Goal: Information Seeking & Learning: Learn about a topic

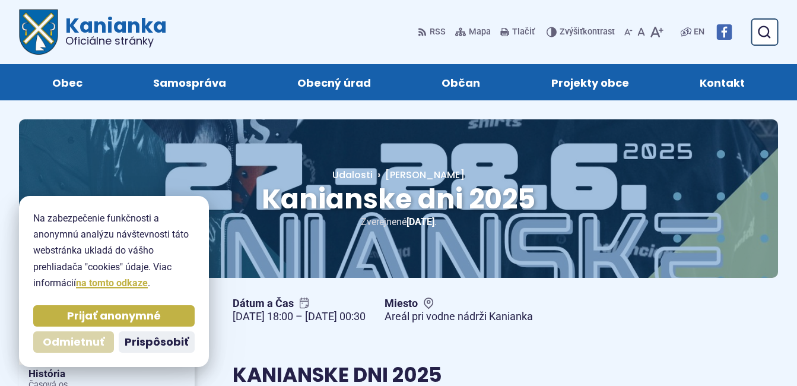
click at [98, 340] on span "Odmietnuť" at bounding box center [74, 342] width 62 height 14
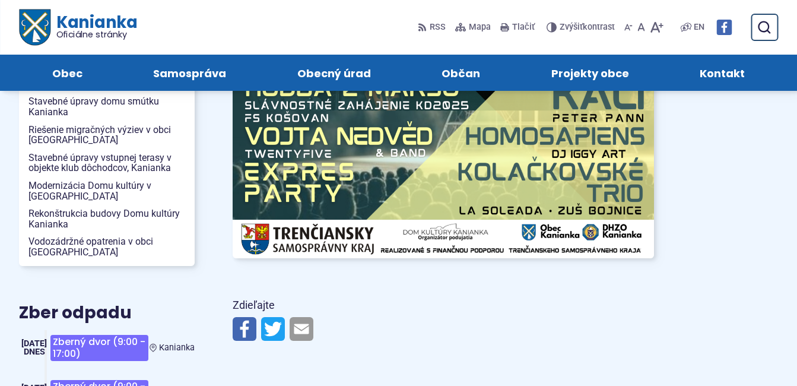
scroll to position [1364, 0]
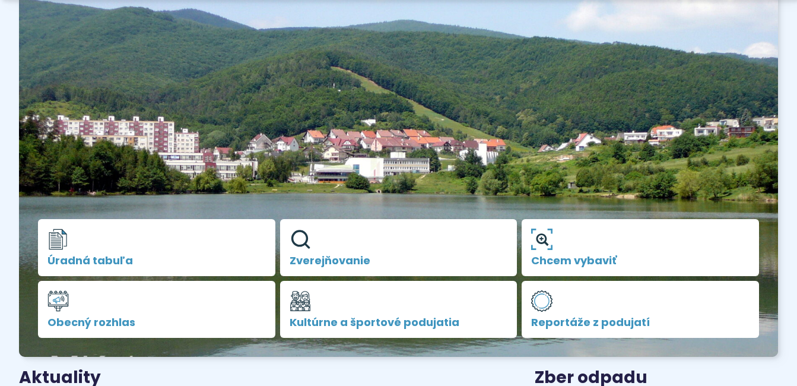
scroll to position [119, 0]
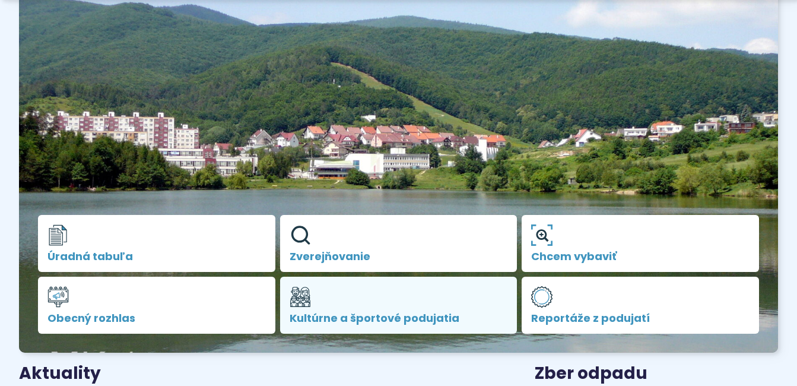
click at [345, 313] on span "Kultúrne a športové podujatia" at bounding box center [398, 318] width 218 height 12
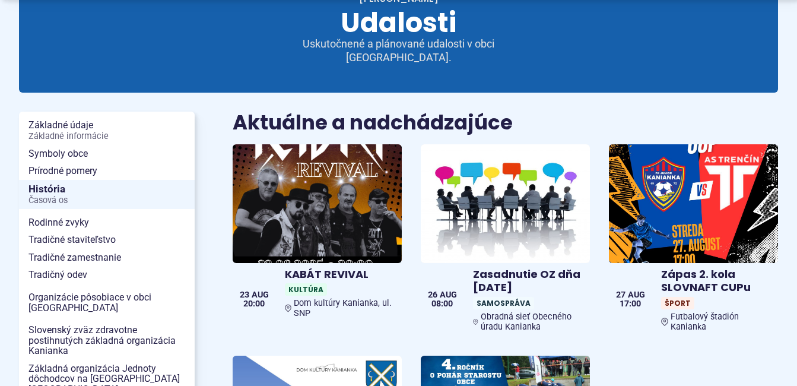
scroll to position [178, 0]
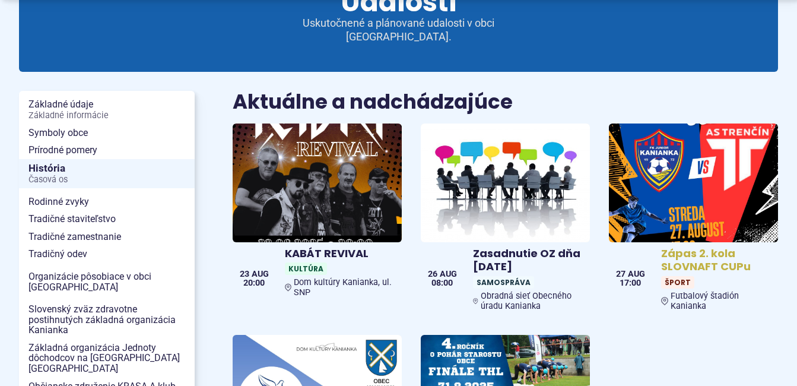
click at [693, 251] on h4 "Zápas 2. kola SLOVNAFT CUPu" at bounding box center [717, 260] width 112 height 27
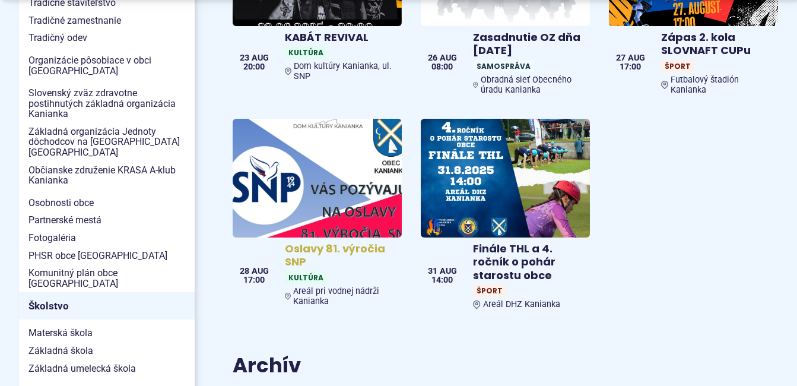
scroll to position [415, 0]
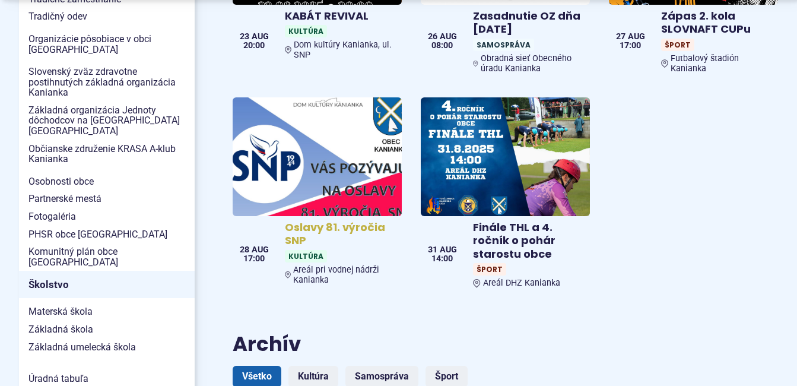
click at [323, 156] on img at bounding box center [317, 156] width 195 height 136
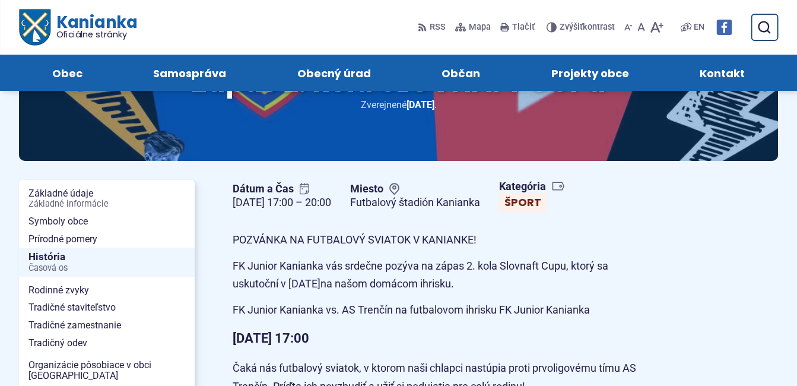
scroll to position [59, 0]
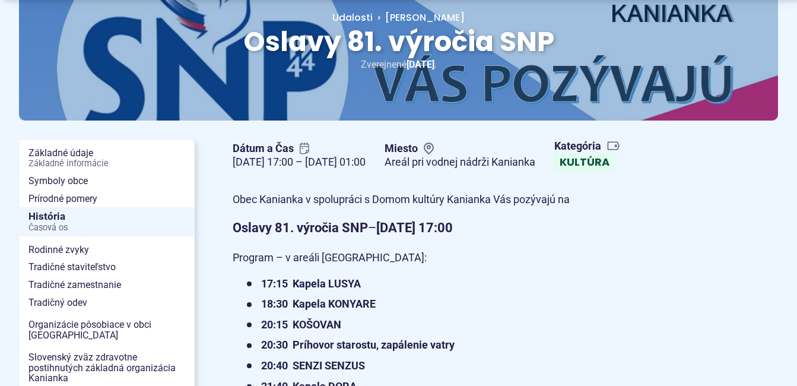
scroll to position [178, 0]
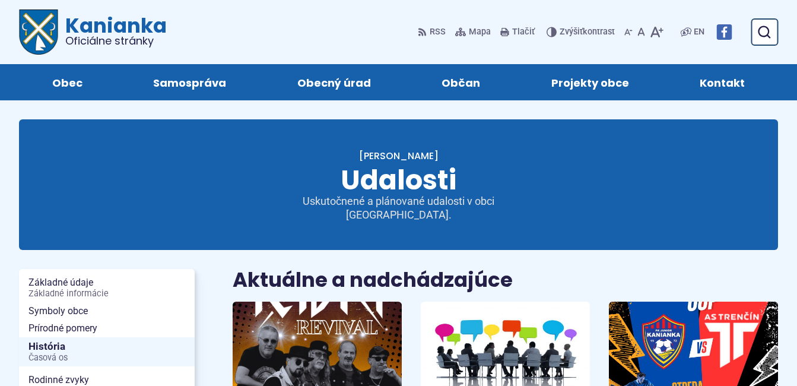
scroll to position [415, 0]
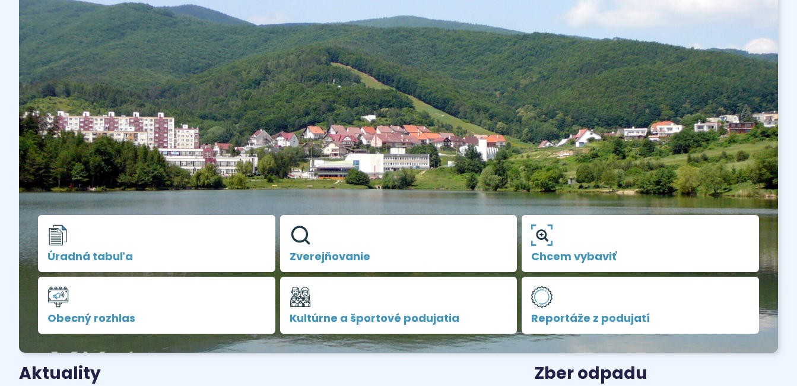
scroll to position [119, 0]
